Goal: Information Seeking & Learning: Learn about a topic

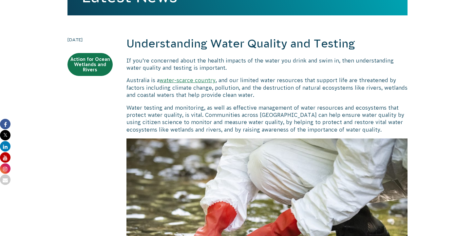
scroll to position [165, 0]
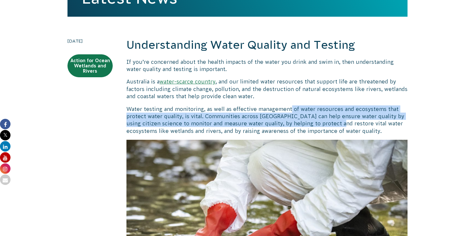
drag, startPoint x: 303, startPoint y: 109, endPoint x: 327, endPoint y: 124, distance: 28.7
click at [327, 124] on p "Water testing and monitoring, as well as effective management of water resource…" at bounding box center [267, 121] width 281 height 30
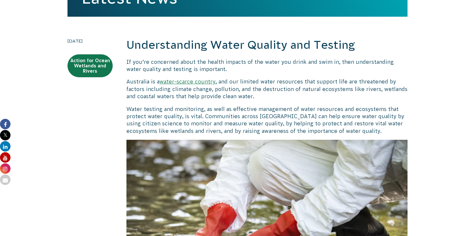
click at [312, 131] on p "Water testing and monitoring, as well as effective management of water resource…" at bounding box center [267, 121] width 281 height 30
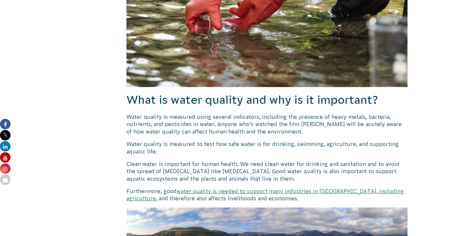
scroll to position [412, 0]
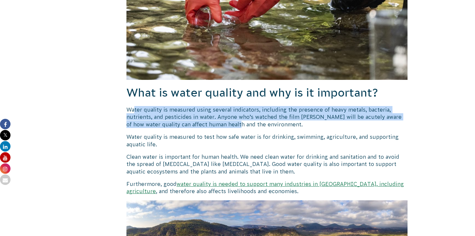
drag, startPoint x: 135, startPoint y: 113, endPoint x: 229, endPoint y: 124, distance: 94.4
click at [229, 124] on p "Water quality is measured using several indicators, including the presence of h…" at bounding box center [267, 117] width 281 height 22
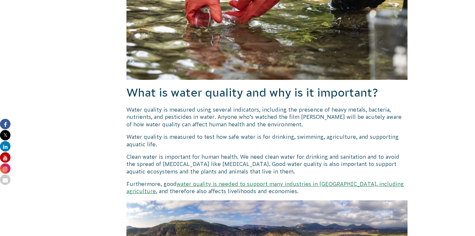
click at [186, 138] on p "Water quality is measured to test how safe water is for drinking, swimming, agr…" at bounding box center [267, 140] width 281 height 15
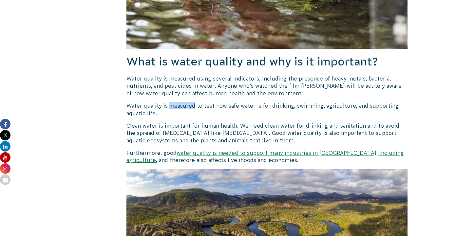
scroll to position [444, 0]
click at [213, 137] on p "Clean water is important for human health. We need clean water for drinking and…" at bounding box center [267, 133] width 281 height 22
drag, startPoint x: 244, startPoint y: 132, endPoint x: 311, endPoint y: 134, distance: 67.2
click at [311, 134] on p "Clean water is important for human health. We need clean water for drinking and…" at bounding box center [267, 133] width 281 height 22
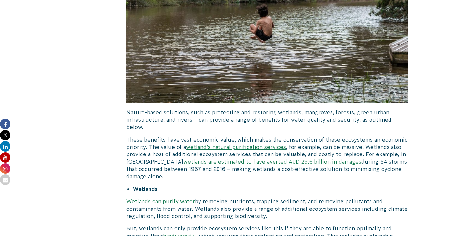
scroll to position [1529, 0]
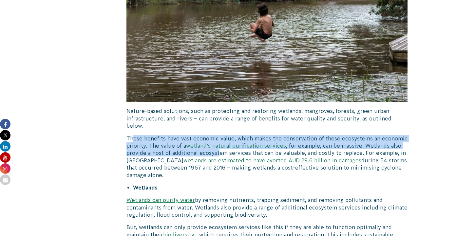
drag, startPoint x: 132, startPoint y: 124, endPoint x: 218, endPoint y: 141, distance: 87.7
click at [218, 141] on p "These benefits have vast economic value, which makes the conservation of these …" at bounding box center [267, 157] width 281 height 44
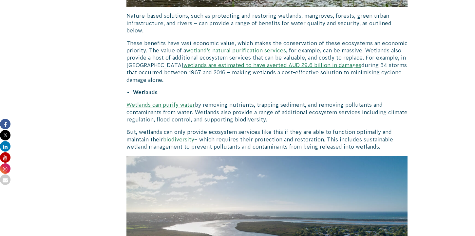
scroll to position [1626, 0]
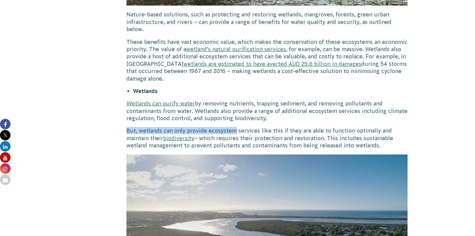
drag, startPoint x: 198, startPoint y: 112, endPoint x: 235, endPoint y: 118, distance: 37.5
click at [235, 127] on p "But, wetlands can only provide ecosystem services like this if they are able to…" at bounding box center [267, 138] width 281 height 22
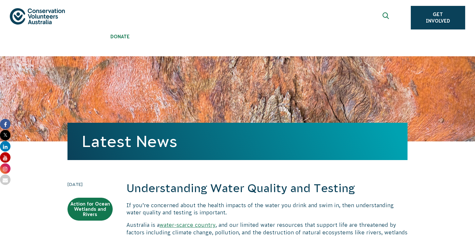
scroll to position [0, 0]
